Goal: Find specific page/section: Find specific page/section

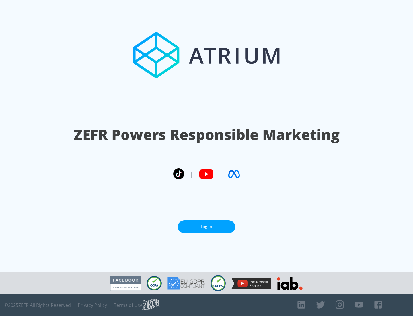
click at [207, 226] on link "Log In" at bounding box center [206, 226] width 57 height 13
